Goal: Navigation & Orientation: Find specific page/section

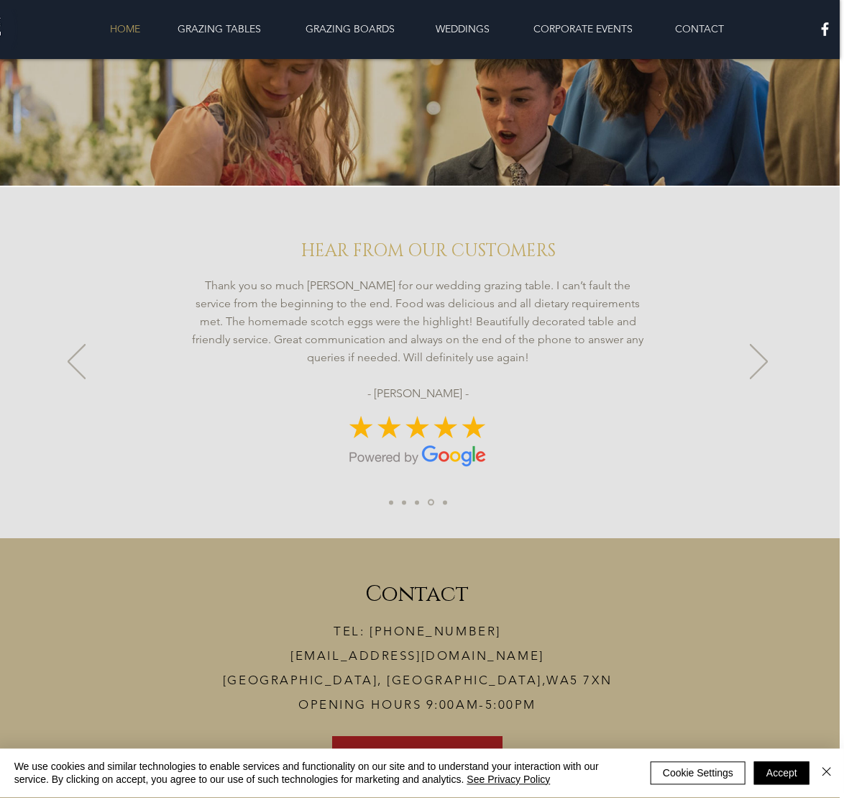
scroll to position [3336, 5]
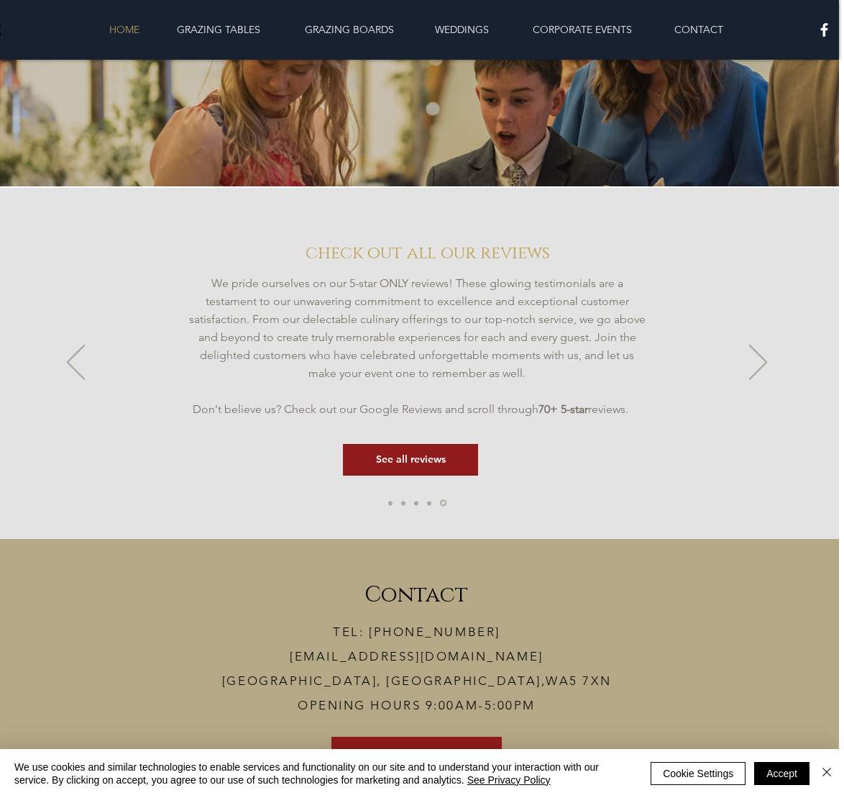
click at [777, 753] on button "Accept" at bounding box center [781, 773] width 55 height 23
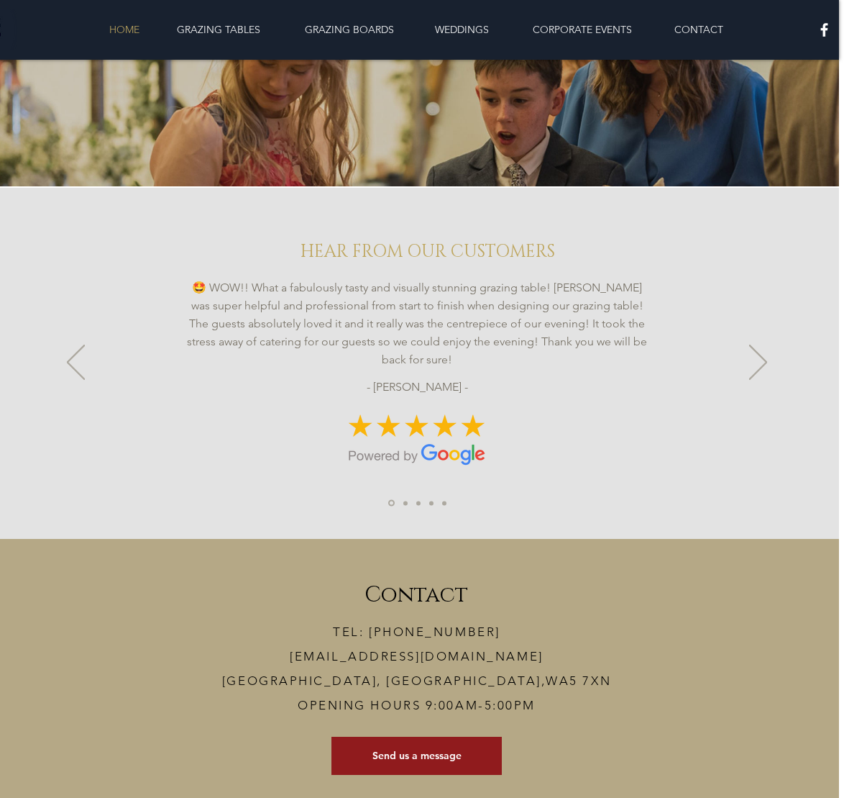
click at [514, 610] on h2 "Contact" at bounding box center [416, 595] width 233 height 30
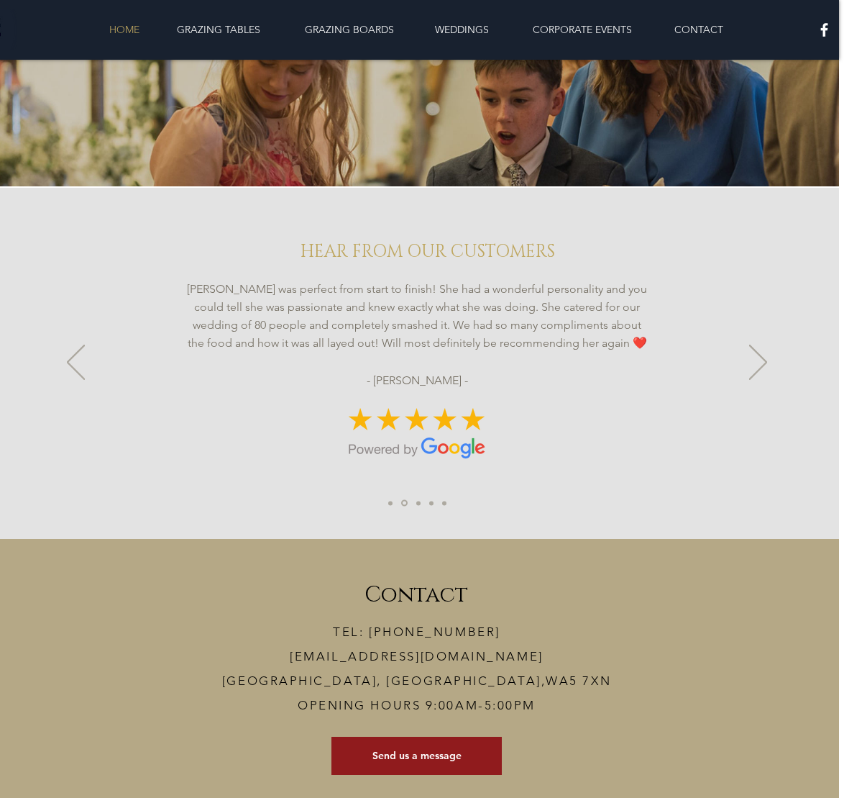
click at [757, 374] on icon "Next" at bounding box center [758, 361] width 18 height 35
click at [760, 374] on icon "Next" at bounding box center [758, 361] width 18 height 35
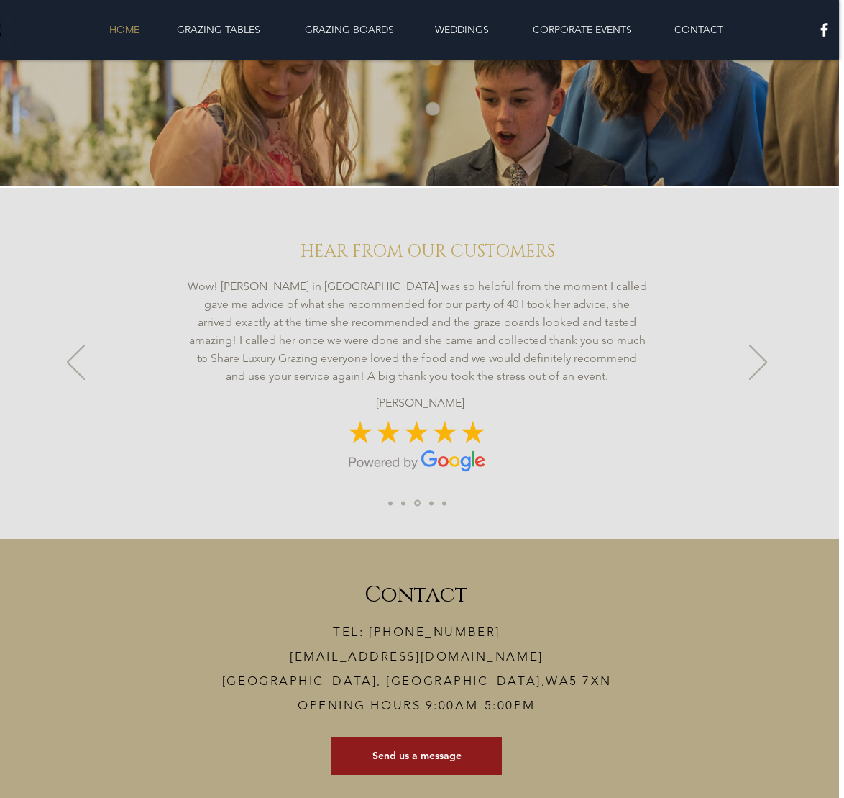
click at [767, 371] on icon "Next" at bounding box center [758, 361] width 18 height 35
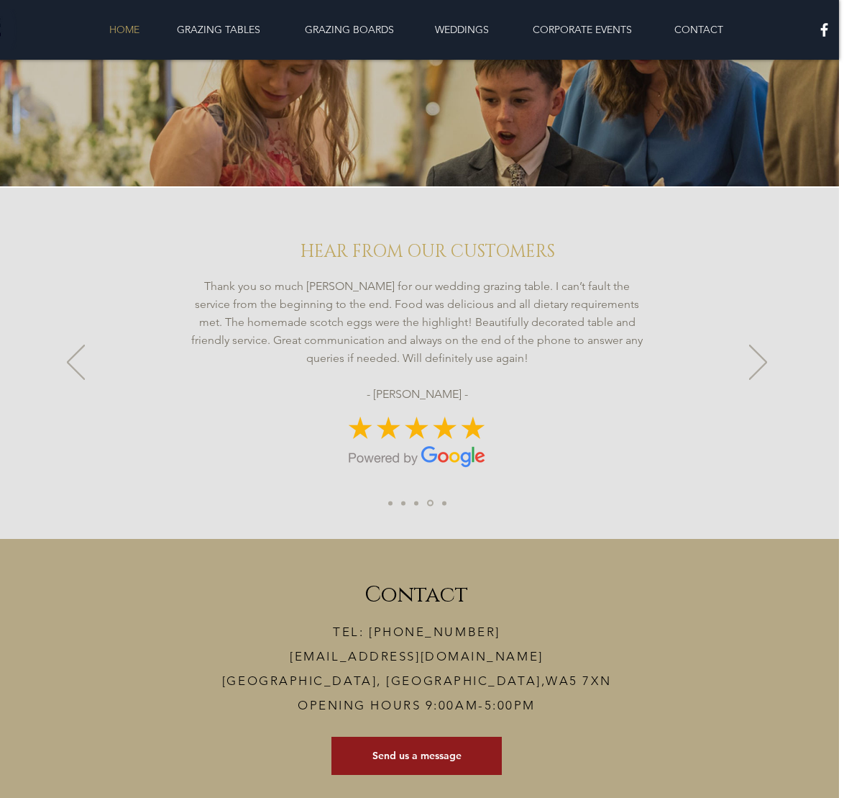
click at [784, 360] on div "Slideshow" at bounding box center [417, 363] width 844 height 351
click at [757, 375] on icon "Next" at bounding box center [758, 361] width 18 height 35
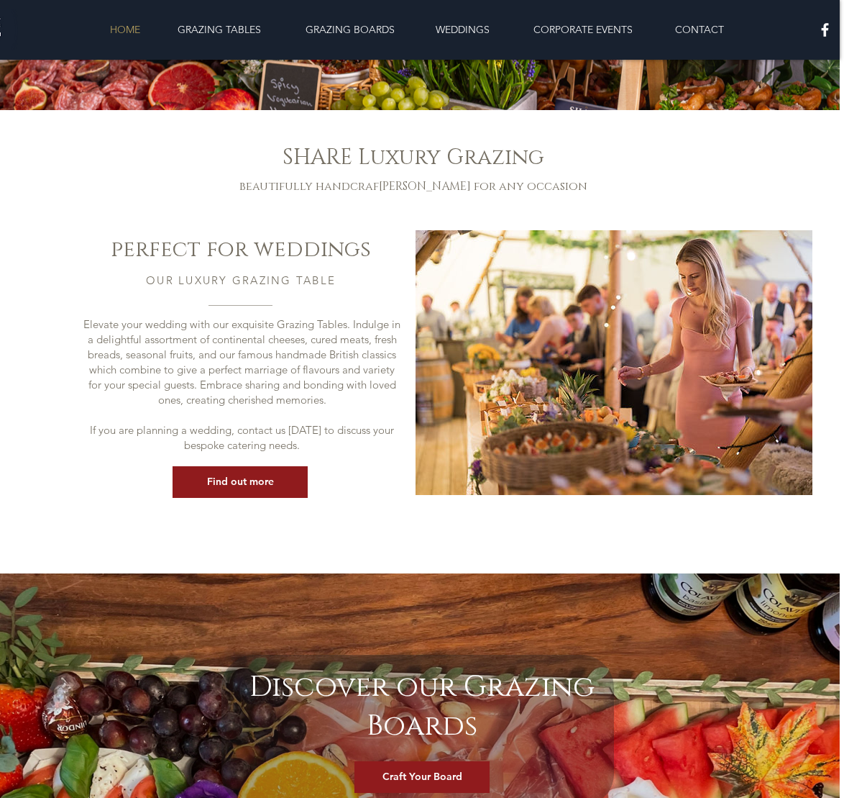
scroll to position [1224, 4]
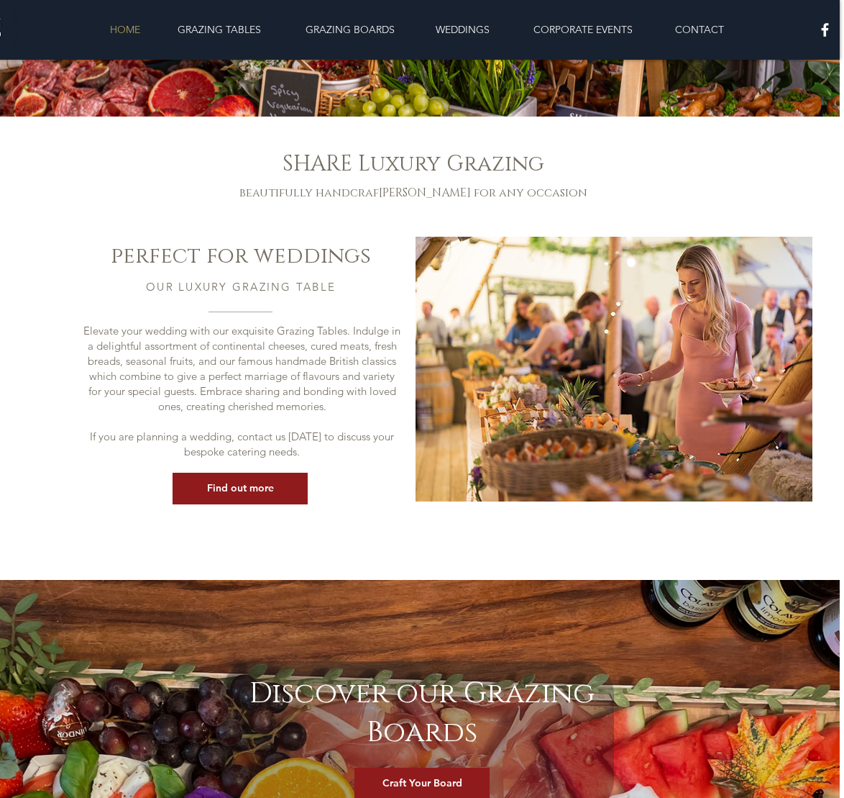
click at [355, 19] on p "GRAZING BOARDS" at bounding box center [350, 29] width 104 height 29
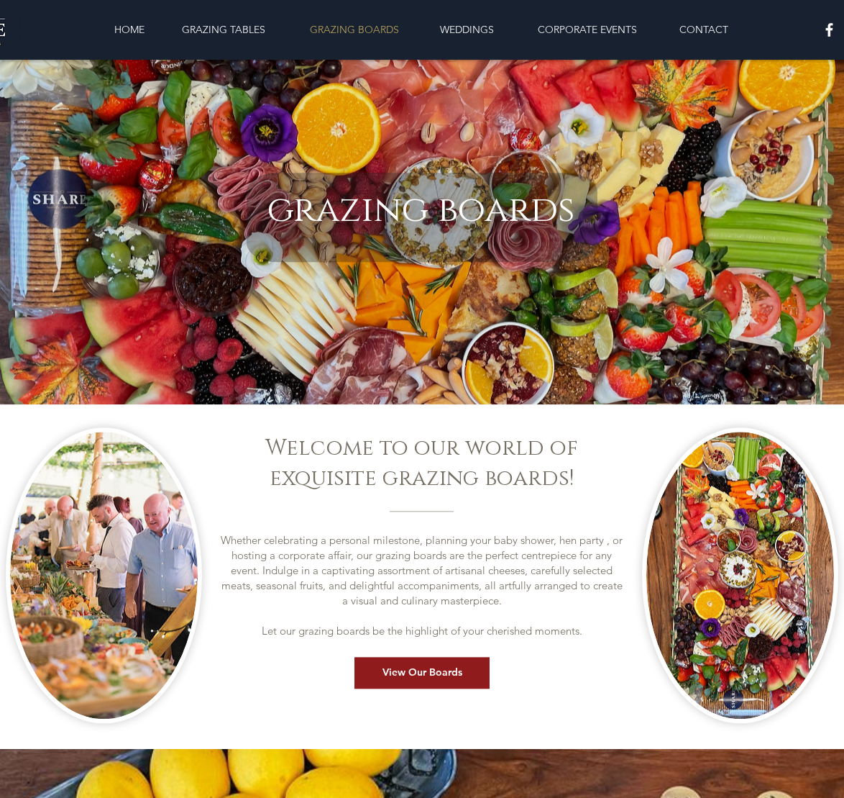
scroll to position [27, 0]
click at [122, 32] on p "HOME" at bounding box center [129, 29] width 45 height 29
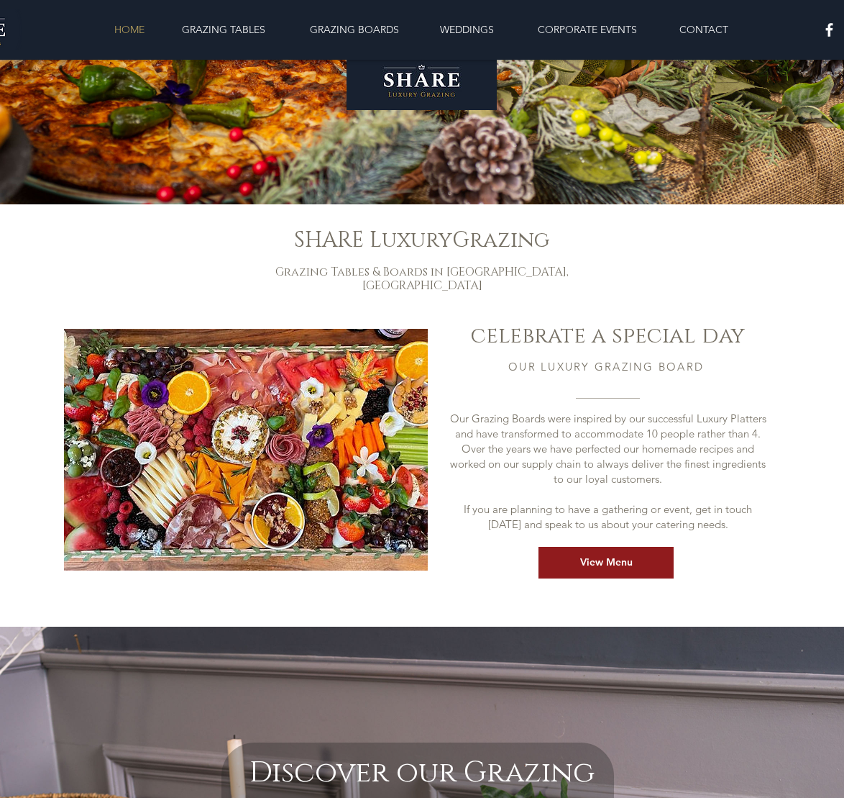
scroll to position [330, 0]
